Goal: Task Accomplishment & Management: Use online tool/utility

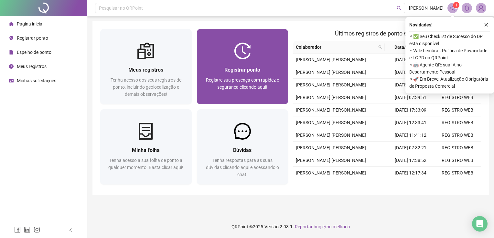
click at [238, 79] on span "Registre sua presença com rapidez e segurança clicando aqui!" at bounding box center [242, 84] width 73 height 12
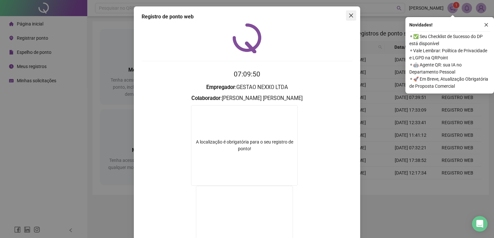
click at [349, 16] on icon "close" at bounding box center [351, 16] width 4 height 4
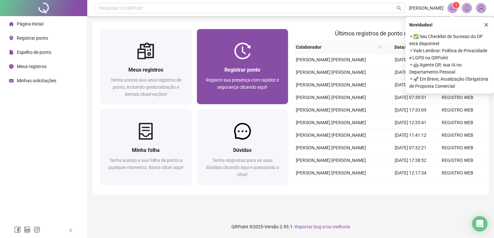
click at [233, 78] on span "Registre sua presença com rapidez e segurança clicando aqui!" at bounding box center [242, 84] width 73 height 12
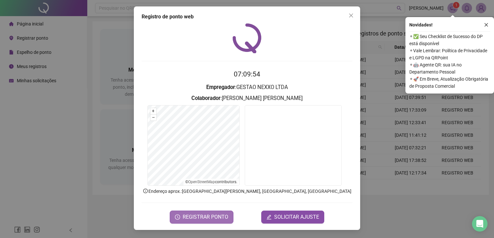
click at [220, 215] on span "REGISTRAR PONTO" at bounding box center [205, 218] width 46 height 8
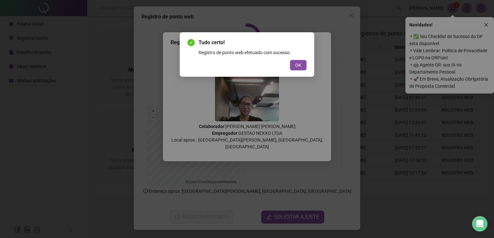
click at [296, 71] on div "Tudo certo! Registro de ponto web efetuado com sucesso. OK" at bounding box center [247, 54] width 134 height 45
click at [296, 70] on button "OK" at bounding box center [298, 65] width 16 height 10
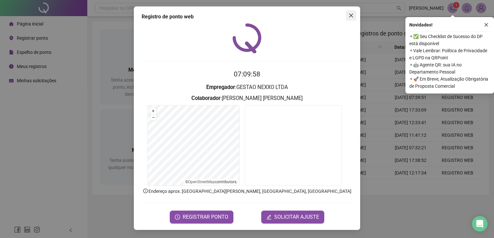
click at [347, 15] on span "Close" at bounding box center [351, 15] width 10 height 5
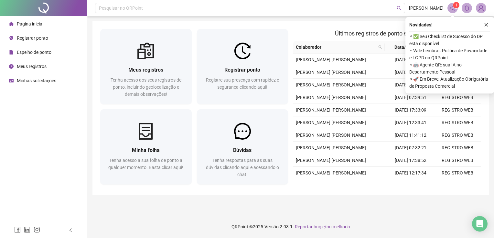
click at [40, 54] on span "Espelho de ponto" at bounding box center [34, 52] width 35 height 5
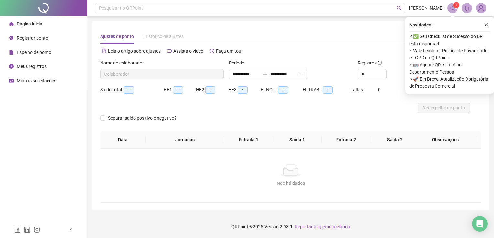
type input "**********"
click at [486, 23] on icon "close" at bounding box center [486, 25] width 5 height 5
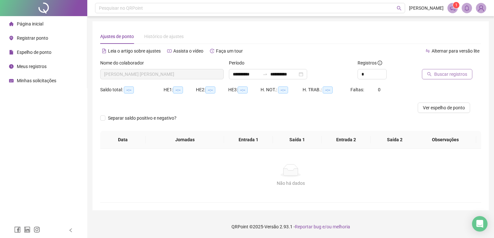
click at [442, 72] on span "Buscar registros" at bounding box center [450, 74] width 33 height 7
